Goal: Information Seeking & Learning: Understand process/instructions

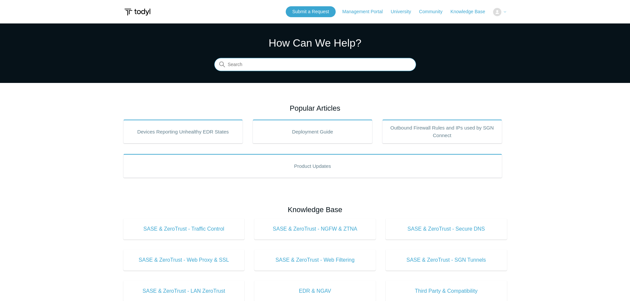
click at [277, 61] on input "Search" at bounding box center [315, 64] width 202 height 13
type input "uninstall todyl"
click at [250, 63] on input "Search" at bounding box center [315, 64] width 202 height 13
type input "maintainence key"
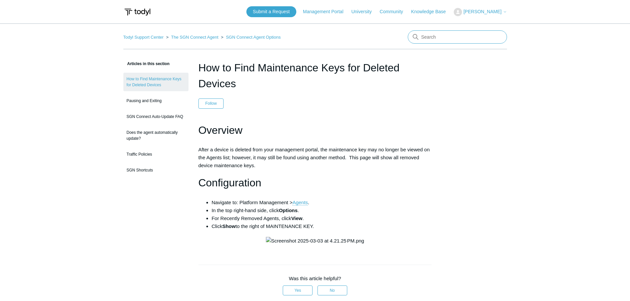
drag, startPoint x: 422, startPoint y: 36, endPoint x: 427, endPoint y: 36, distance: 4.6
click at [422, 36] on input "Search" at bounding box center [457, 36] width 99 height 13
type input "uninstall without maintainence key"
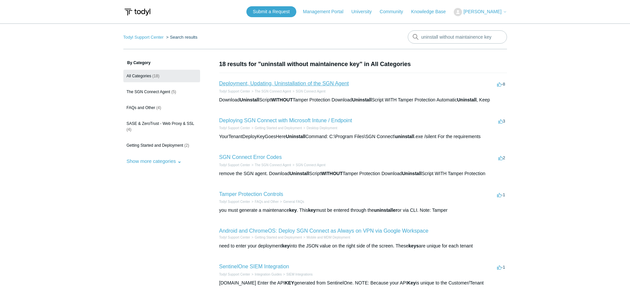
click at [271, 81] on link "Deployment, Updating, Uninstallation of the SGN Agent" at bounding box center [284, 84] width 130 height 6
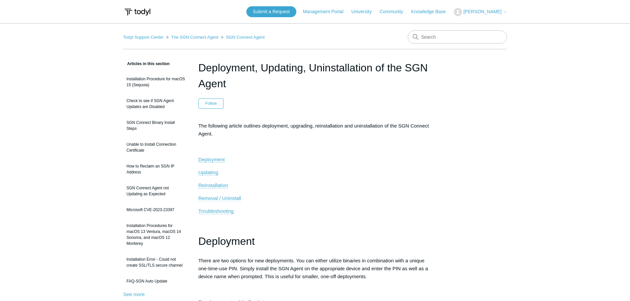
click at [234, 196] on span "Removal / Uninstall" at bounding box center [219, 198] width 43 height 6
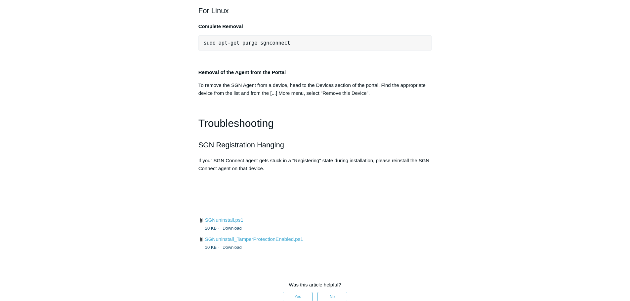
scroll to position [1385, 0]
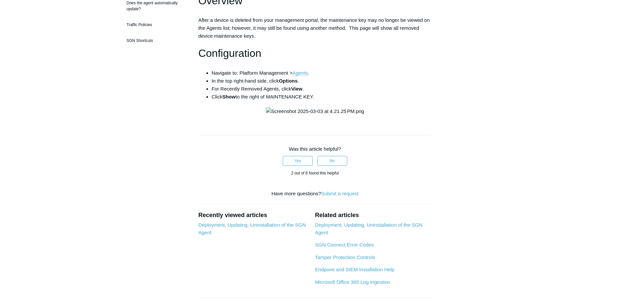
scroll to position [132, 0]
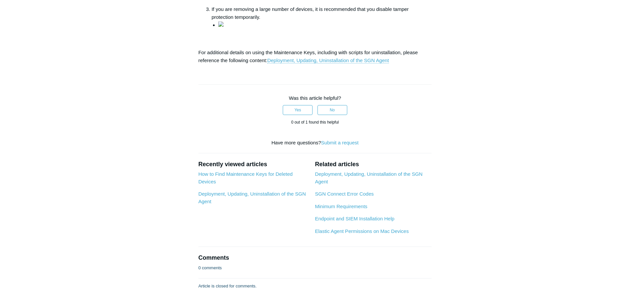
scroll to position [231, 0]
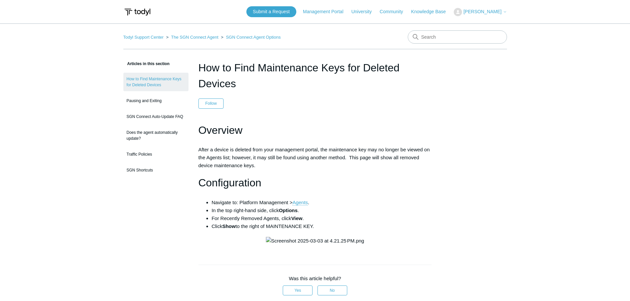
scroll to position [132, 0]
